Goal: Information Seeking & Learning: Learn about a topic

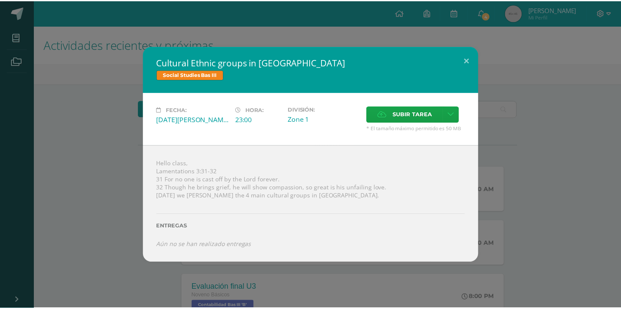
scroll to position [167, 0]
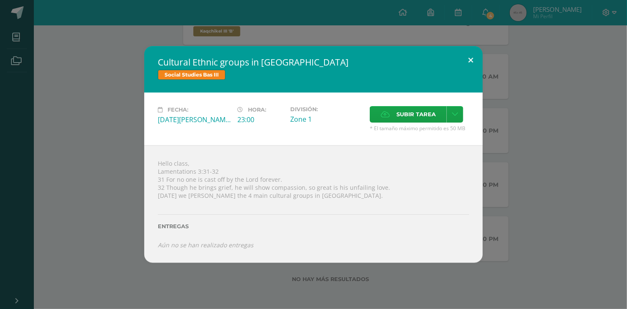
click at [467, 52] on button at bounding box center [471, 60] width 24 height 29
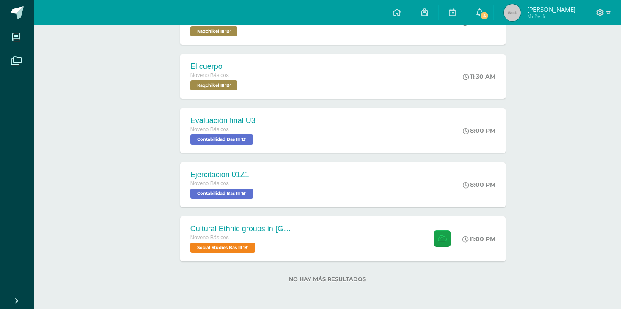
scroll to position [0, 0]
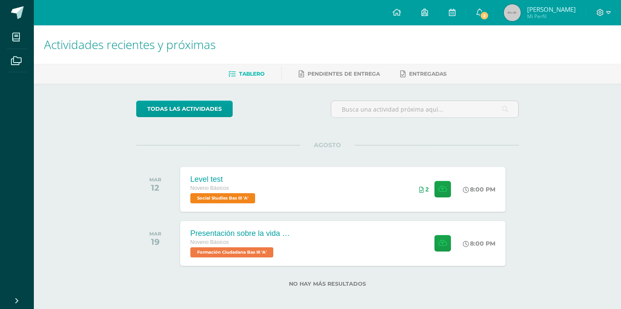
click at [580, 119] on div "Actividades recientes y próximas Tablero Pendientes de entrega Entregadas todas…" at bounding box center [327, 169] width 587 height 289
click at [603, 11] on icon at bounding box center [601, 13] width 8 height 8
click at [575, 59] on span "Cerrar sesión" at bounding box center [582, 58] width 38 height 8
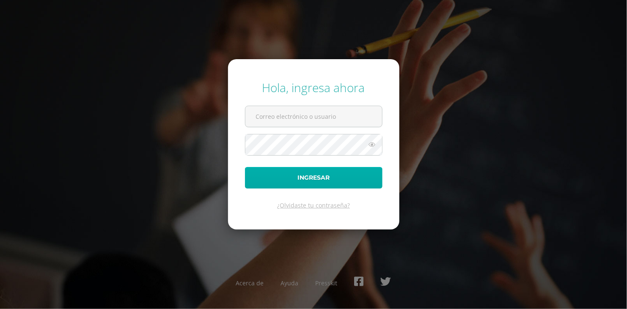
type input "valeriamonterroso14@colegioselshaddai.edu.gt"
click at [316, 183] on button "Ingresar" at bounding box center [313, 178] width 137 height 22
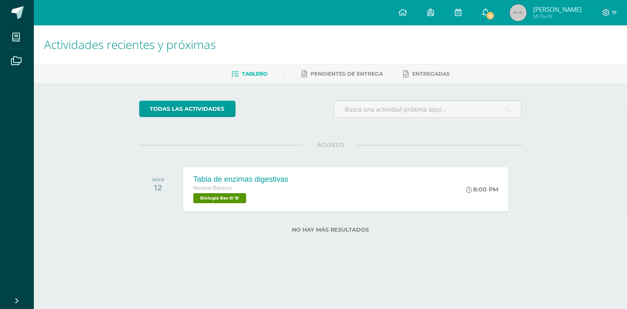
click at [494, 15] on span "9" at bounding box center [490, 15] width 9 height 9
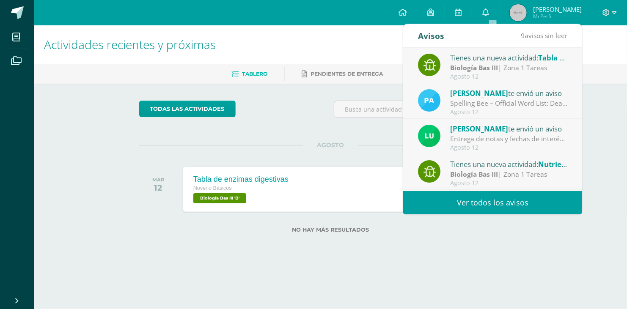
click at [360, 88] on div "todas las Actividades No tienes actividades Échale un vistazo a los demás perío…" at bounding box center [330, 172] width 417 height 176
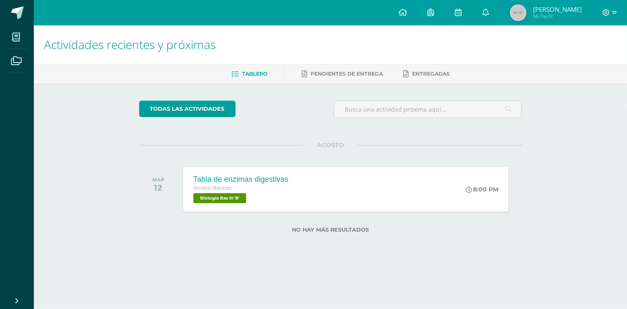
click at [213, 183] on div "Tabla de enzimas digestivas" at bounding box center [240, 179] width 95 height 9
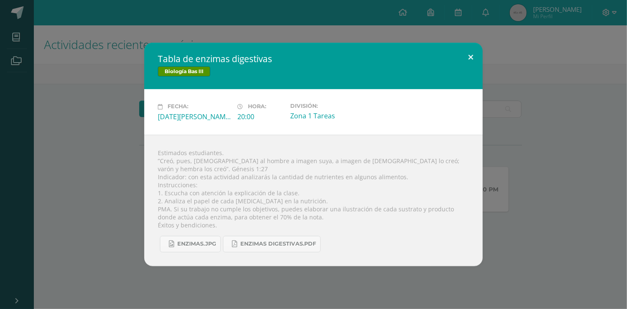
click at [467, 58] on button at bounding box center [471, 57] width 24 height 29
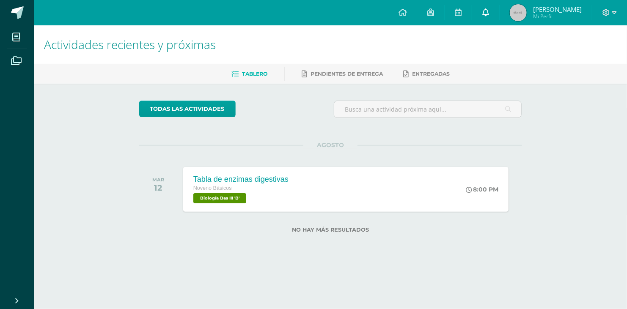
click at [486, 14] on link at bounding box center [485, 12] width 27 height 25
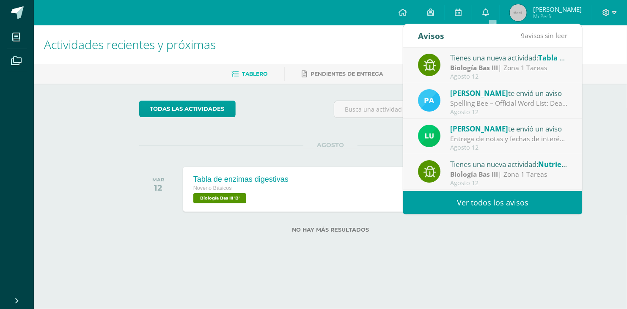
click at [451, 204] on link "Ver todos los avisos" at bounding box center [492, 202] width 179 height 23
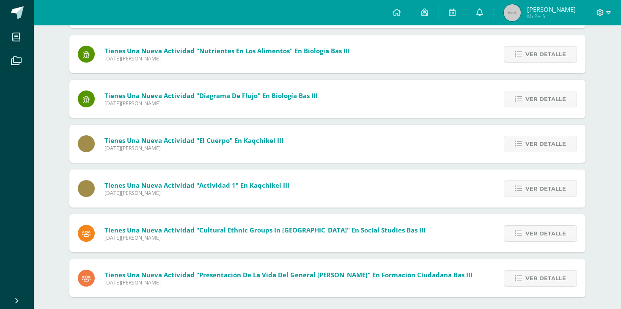
scroll to position [235, 0]
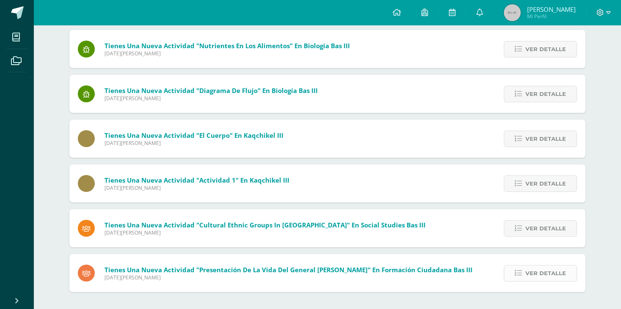
click at [519, 275] on icon at bounding box center [518, 273] width 7 height 7
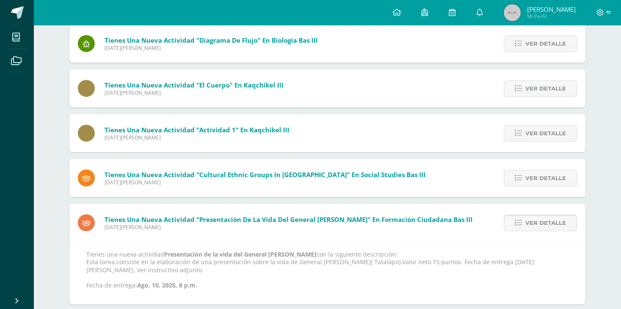
scroll to position [297, 0]
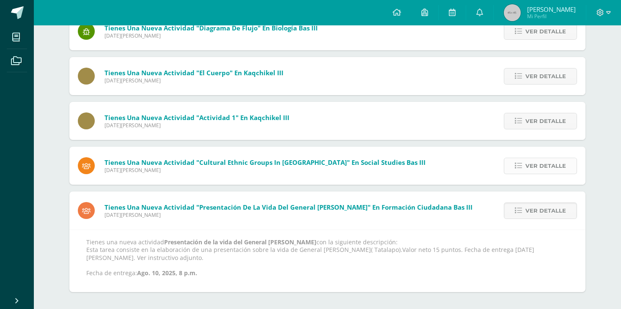
click at [528, 161] on span "Ver detalle" at bounding box center [545, 166] width 41 height 16
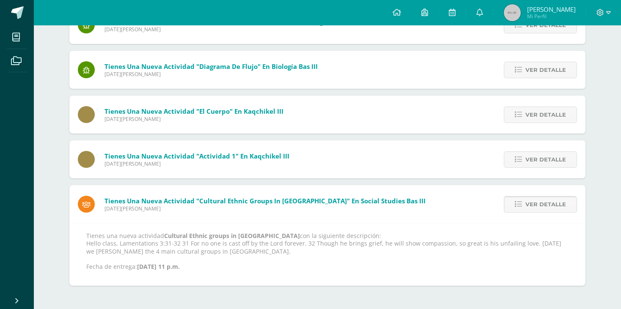
scroll to position [252, 0]
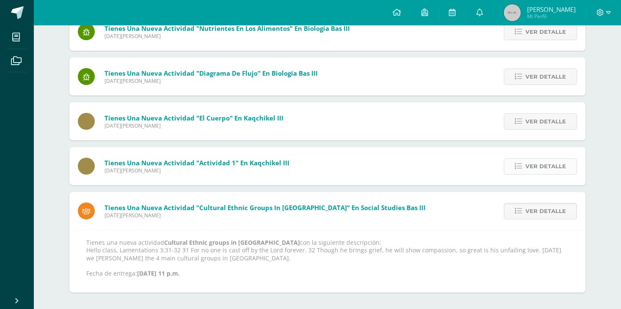
click at [525, 162] on link "Ver detalle" at bounding box center [540, 166] width 73 height 16
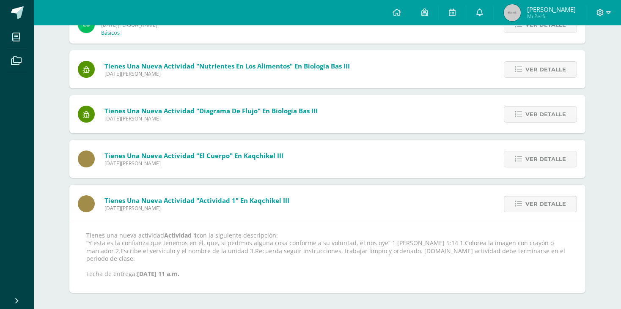
scroll to position [208, 0]
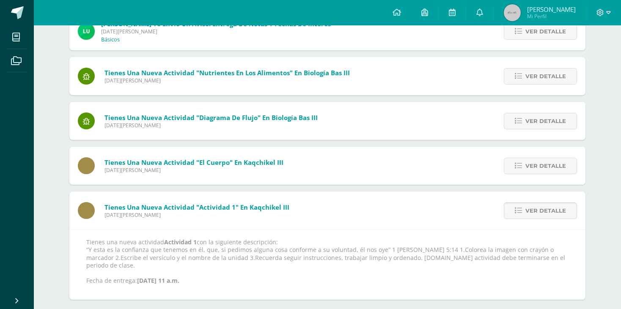
click at [525, 162] on link "Ver detalle" at bounding box center [540, 166] width 73 height 16
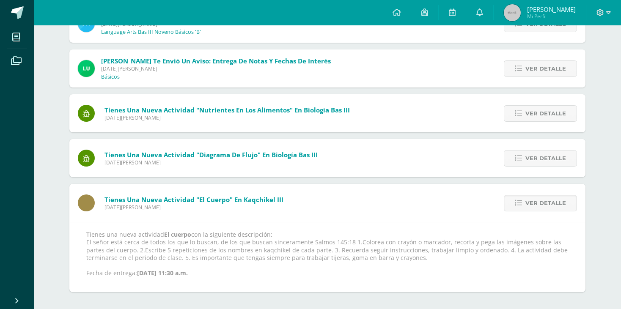
scroll to position [170, 0]
click at [525, 162] on link "Ver detalle" at bounding box center [540, 158] width 73 height 16
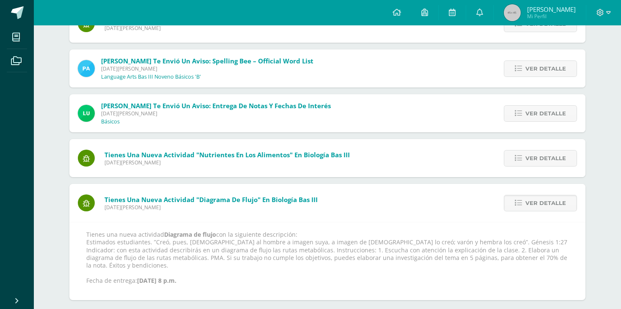
click at [525, 162] on link "Ver detalle" at bounding box center [540, 158] width 73 height 16
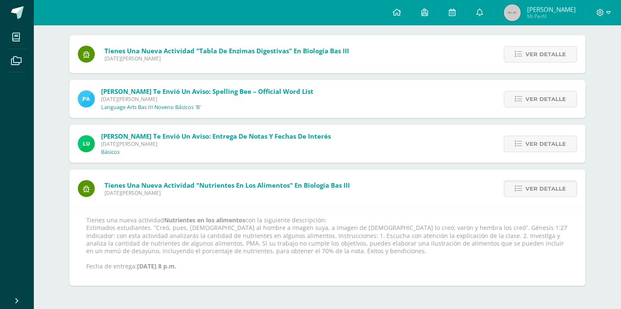
scroll to position [88, 0]
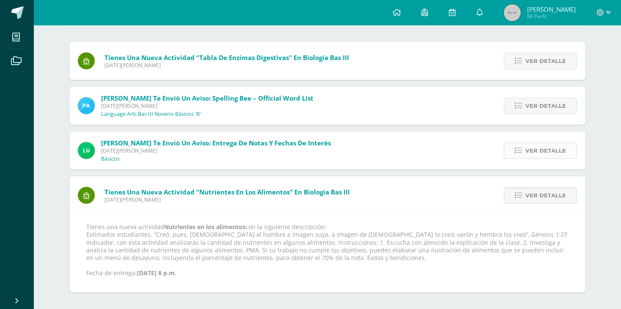
click at [525, 151] on link "Ver detalle" at bounding box center [540, 151] width 73 height 16
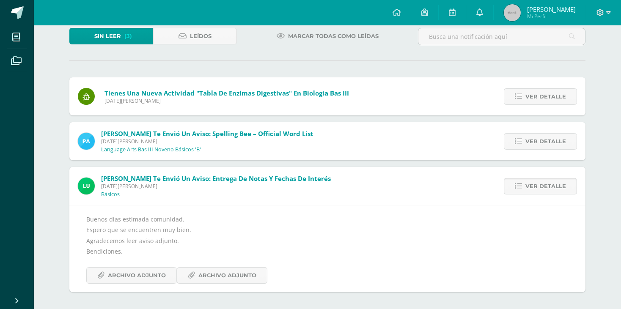
scroll to position [52, 0]
click at [137, 278] on span "Archivo Adjunto" at bounding box center [137, 276] width 58 height 16
click at [528, 141] on span "Ver detalle" at bounding box center [545, 142] width 41 height 16
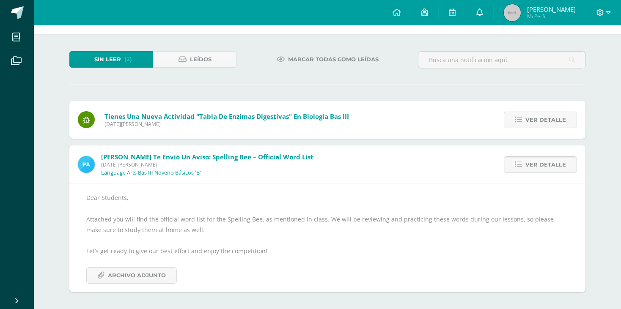
scroll to position [29, 0]
click at [516, 122] on icon at bounding box center [518, 120] width 7 height 7
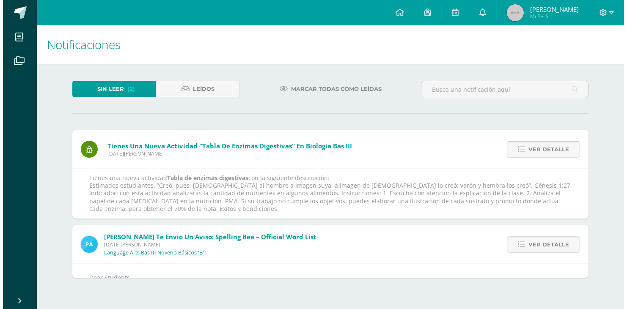
scroll to position [0, 0]
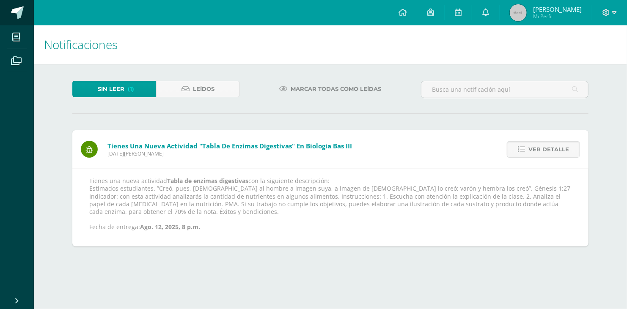
click at [19, 16] on span at bounding box center [17, 12] width 13 height 13
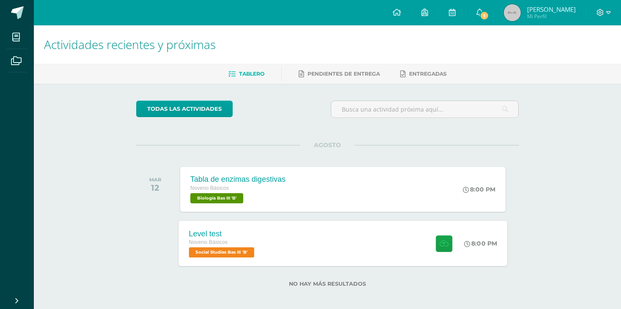
click at [242, 247] on div "Noveno Básicos" at bounding box center [223, 242] width 68 height 9
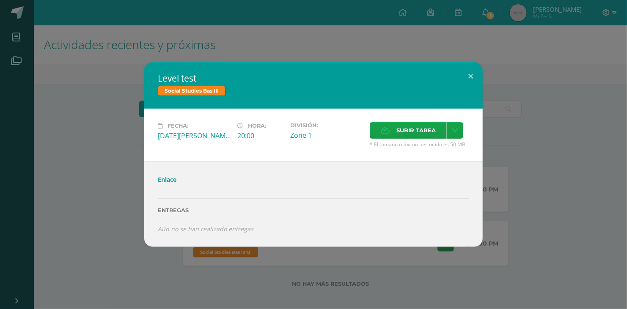
click at [167, 182] on link "Enlace" at bounding box center [167, 180] width 19 height 8
click at [175, 178] on link "Enlace" at bounding box center [167, 180] width 19 height 8
